Goal: Task Accomplishment & Management: Use online tool/utility

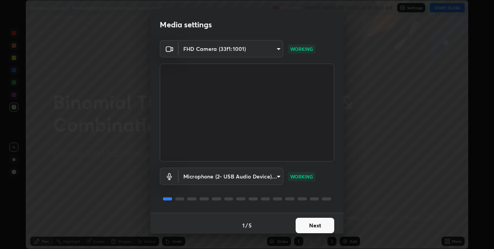
scroll to position [4, 0]
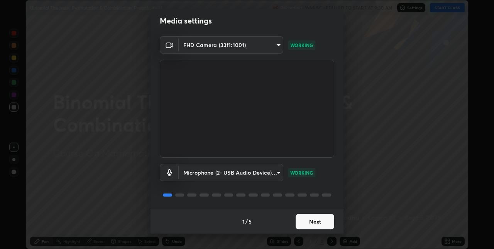
click at [327, 219] on button "Next" at bounding box center [315, 221] width 39 height 15
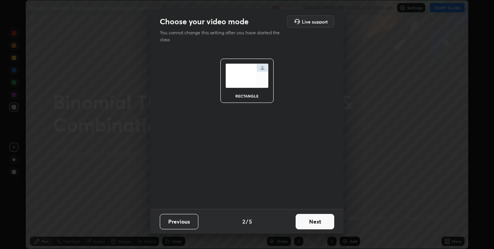
scroll to position [0, 0]
click at [329, 220] on button "Next" at bounding box center [315, 221] width 39 height 15
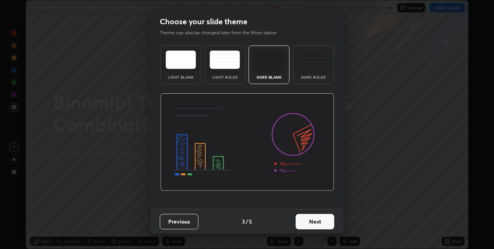
click at [325, 220] on button "Next" at bounding box center [315, 221] width 39 height 15
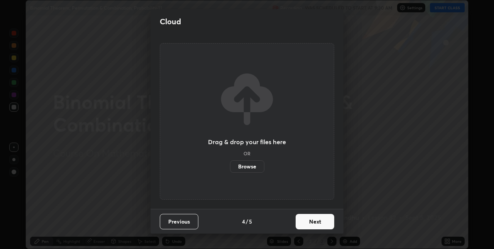
click at [325, 219] on button "Next" at bounding box center [315, 221] width 39 height 15
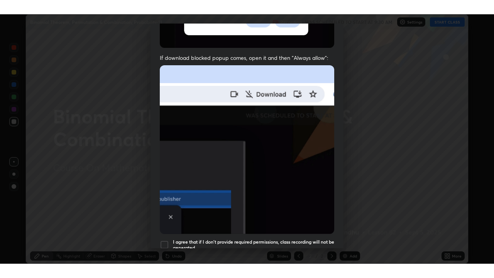
scroll to position [161, 0]
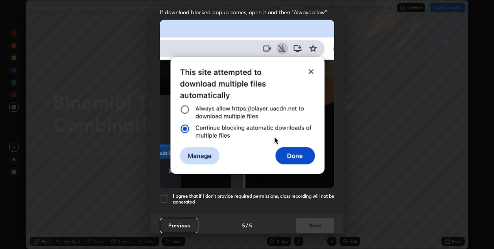
click at [269, 195] on h5 "I agree that if I don't provide required permissions, class recording will not …" at bounding box center [253, 199] width 161 height 12
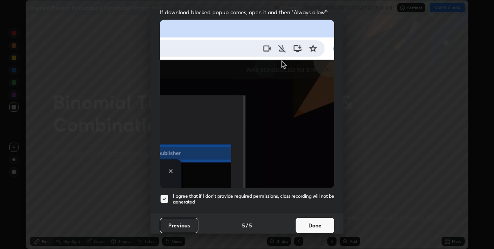
click at [327, 222] on button "Done" at bounding box center [315, 225] width 39 height 15
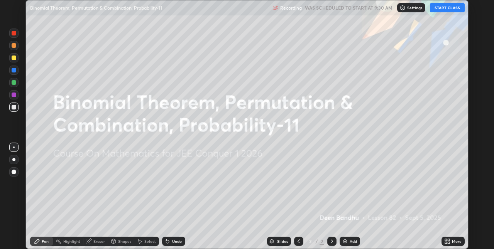
click at [449, 240] on icon at bounding box center [449, 240] width 2 height 2
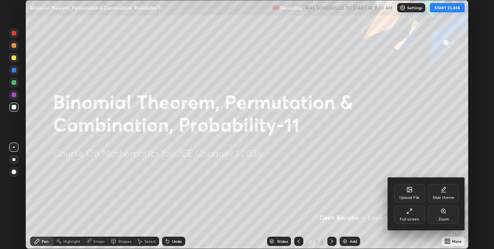
click at [409, 211] on icon at bounding box center [409, 211] width 6 height 6
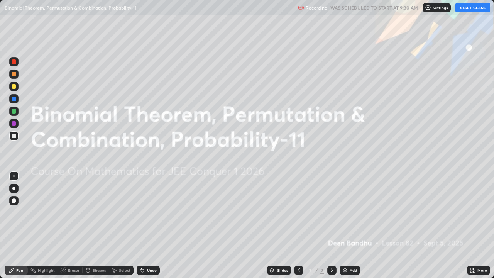
scroll to position [278, 494]
click at [473, 9] on button "START CLASS" at bounding box center [472, 7] width 35 height 9
click at [350, 249] on div "Add" at bounding box center [353, 270] width 7 height 4
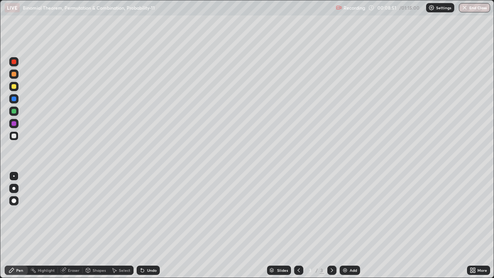
click at [352, 249] on div "Add" at bounding box center [353, 270] width 7 height 4
click at [298, 249] on icon at bounding box center [299, 270] width 6 height 6
click at [330, 249] on icon at bounding box center [332, 270] width 6 height 6
click at [298, 249] on icon at bounding box center [299, 270] width 6 height 6
click at [331, 249] on icon at bounding box center [332, 270] width 6 height 6
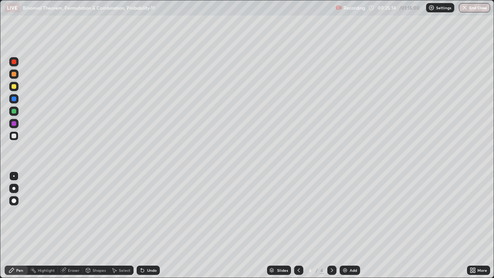
click at [352, 249] on div "Add" at bounding box center [353, 270] width 7 height 4
click at [298, 249] on icon at bounding box center [299, 270] width 6 height 6
click at [331, 249] on icon at bounding box center [332, 270] width 6 height 6
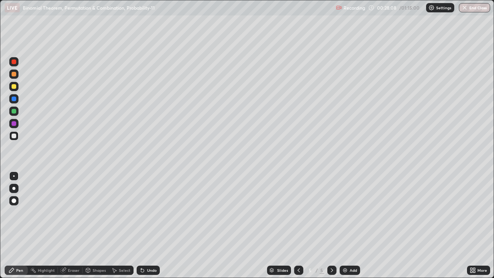
click at [75, 249] on div "Eraser" at bounding box center [74, 270] width 12 height 4
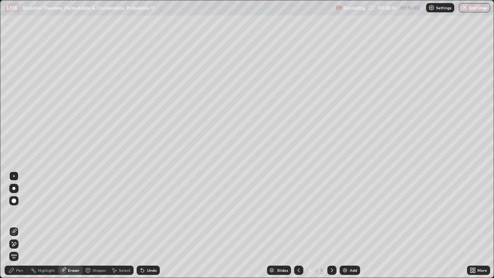
click at [17, 249] on div "Pen" at bounding box center [19, 270] width 7 height 4
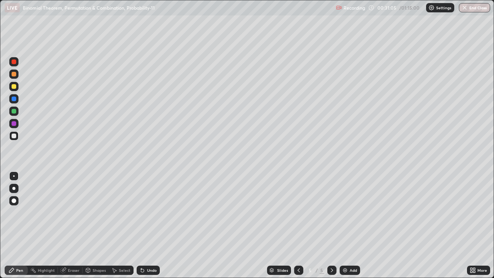
click at [298, 249] on icon at bounding box center [299, 270] width 6 height 6
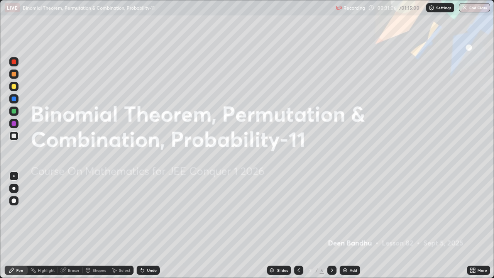
click at [331, 249] on icon at bounding box center [332, 270] width 6 height 6
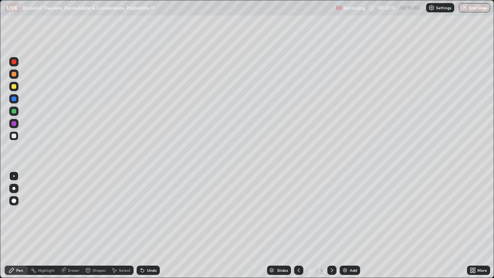
click at [334, 249] on div at bounding box center [331, 270] width 9 height 9
click at [335, 249] on div at bounding box center [331, 270] width 9 height 9
click at [334, 249] on div at bounding box center [331, 270] width 9 height 9
click at [352, 249] on div "Add" at bounding box center [353, 270] width 7 height 4
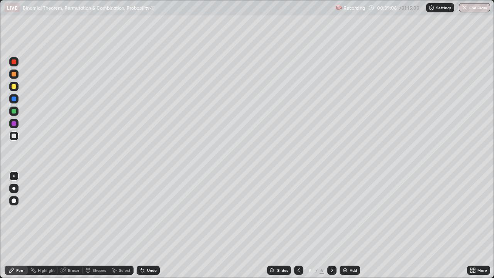
click at [297, 249] on icon at bounding box center [299, 270] width 6 height 6
click at [298, 249] on icon at bounding box center [299, 270] width 6 height 6
click at [299, 249] on icon at bounding box center [299, 270] width 6 height 6
click at [330, 249] on icon at bounding box center [332, 270] width 6 height 6
click at [331, 249] on icon at bounding box center [332, 270] width 6 height 6
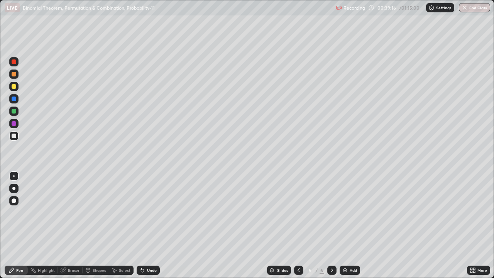
click at [330, 249] on div at bounding box center [331, 270] width 9 height 9
click at [353, 249] on div "Add" at bounding box center [353, 270] width 7 height 4
click at [14, 123] on div at bounding box center [14, 123] width 5 height 5
click at [298, 249] on icon at bounding box center [299, 270] width 6 height 6
click at [297, 249] on icon at bounding box center [299, 270] width 6 height 6
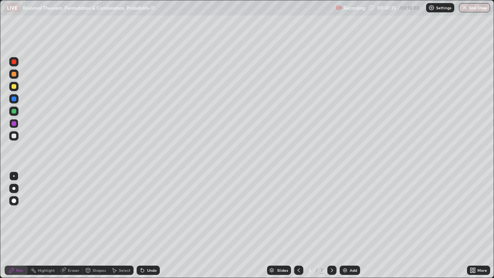
click at [297, 249] on icon at bounding box center [299, 270] width 6 height 6
click at [298, 249] on icon at bounding box center [299, 270] width 6 height 6
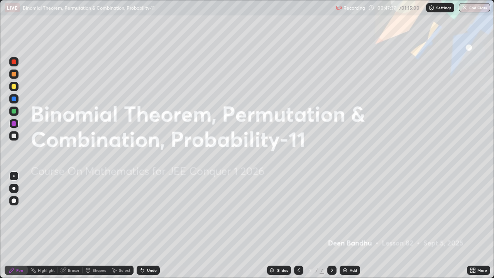
click at [331, 249] on icon at bounding box center [332, 270] width 6 height 6
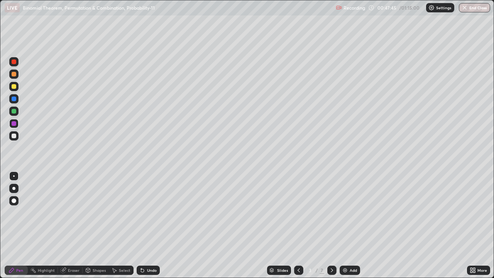
click at [331, 249] on icon at bounding box center [332, 270] width 6 height 6
click at [331, 249] on div at bounding box center [331, 270] width 9 height 9
click at [331, 249] on icon at bounding box center [332, 270] width 6 height 6
click at [330, 249] on icon at bounding box center [332, 270] width 6 height 6
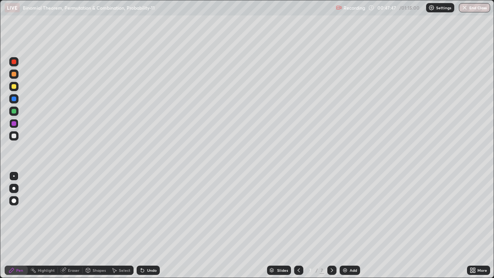
click at [353, 249] on div "Add" at bounding box center [353, 270] width 7 height 4
click at [352, 249] on div "Add" at bounding box center [353, 270] width 7 height 4
click at [474, 10] on button "End Class" at bounding box center [474, 7] width 31 height 9
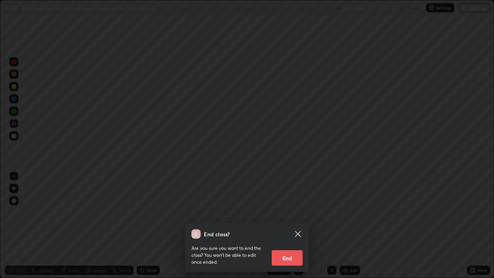
click at [296, 249] on button "End" at bounding box center [287, 257] width 31 height 15
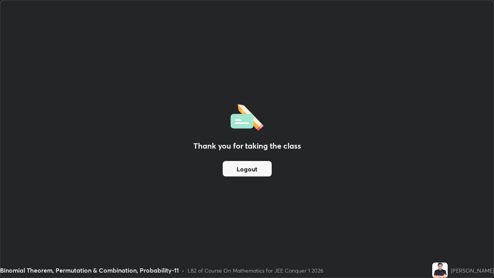
click at [263, 168] on button "Logout" at bounding box center [247, 168] width 49 height 15
